Goal: Find specific page/section

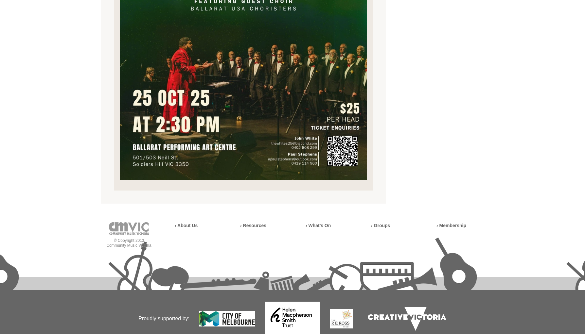
scroll to position [425, 0]
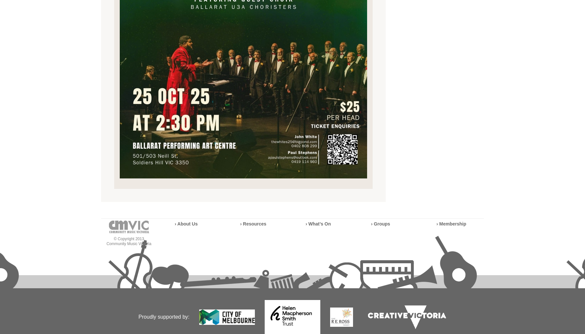
click at [351, 123] on img at bounding box center [243, 4] width 247 height 350
click at [349, 120] on img at bounding box center [243, 4] width 247 height 350
click at [344, 143] on img at bounding box center [243, 4] width 247 height 350
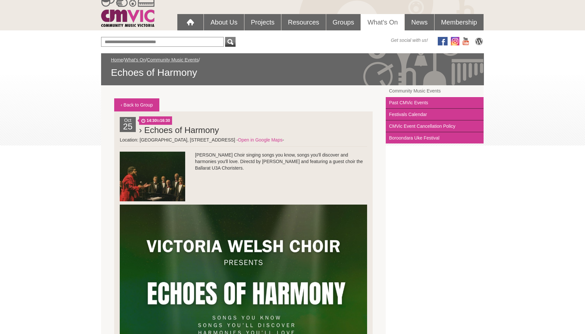
scroll to position [33, 0]
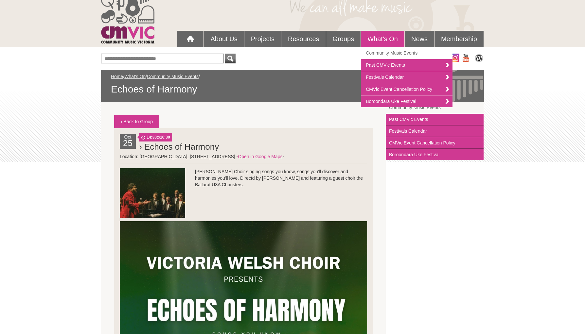
click at [374, 36] on link "What's On" at bounding box center [382, 39] width 43 height 16
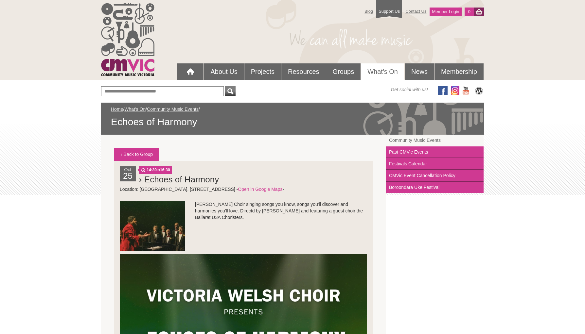
scroll to position [33, 0]
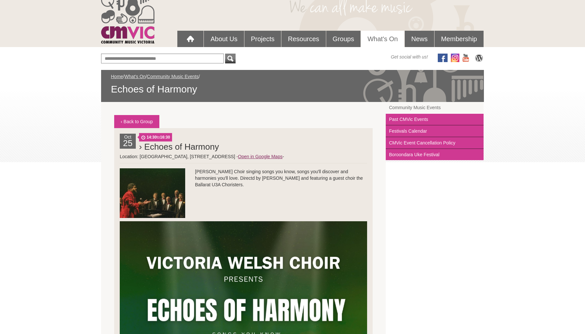
click at [282, 156] on link "Open in Google Maps" at bounding box center [260, 156] width 44 height 5
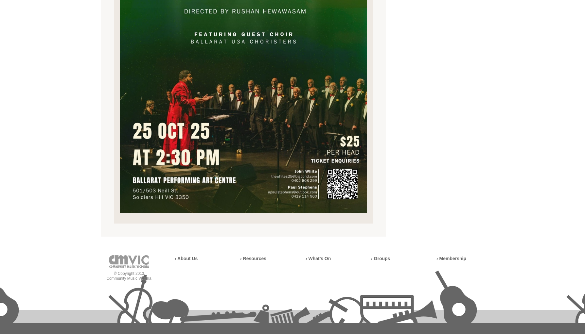
scroll to position [392, 0]
